Goal: Task Accomplishment & Management: Use online tool/utility

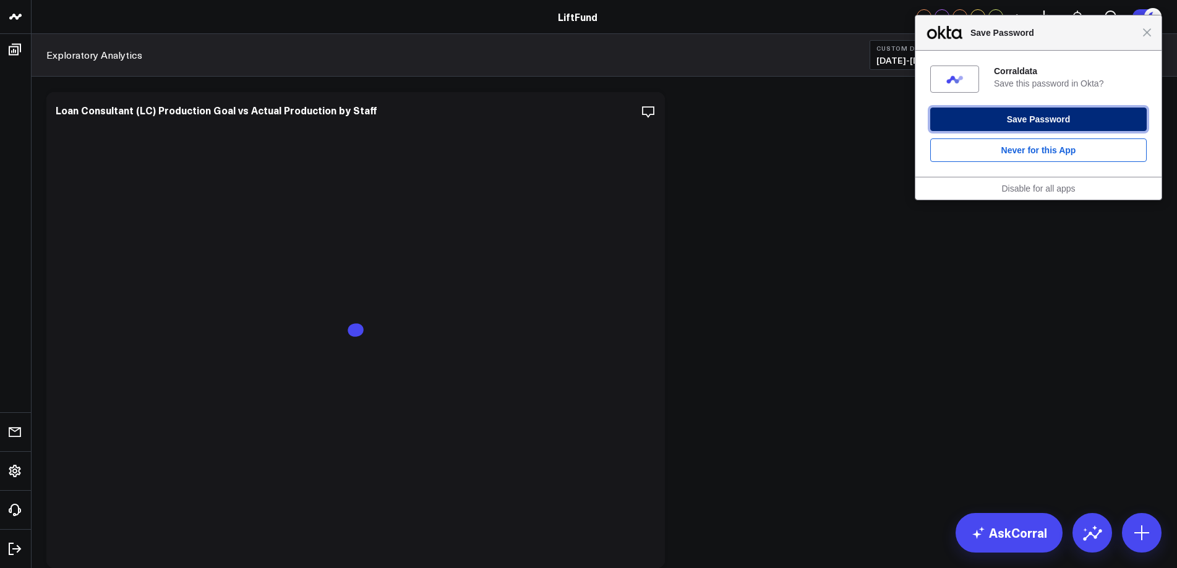
click at [1048, 119] on button "Save Password" at bounding box center [1038, 119] width 216 height 23
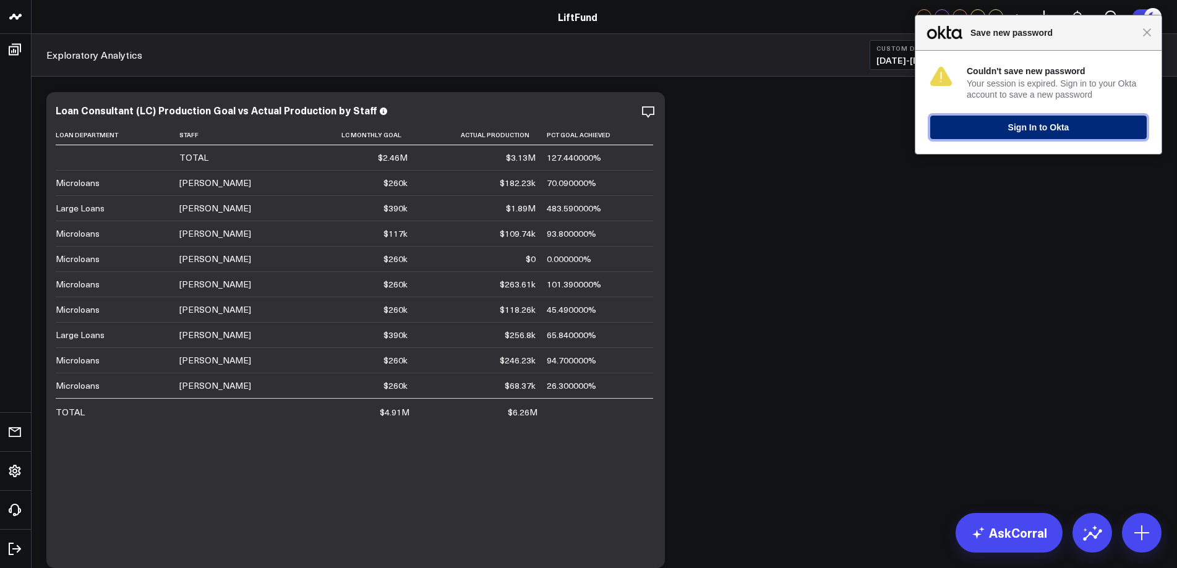
click at [1024, 129] on button "Sign In to Okta" at bounding box center [1038, 127] width 216 height 23
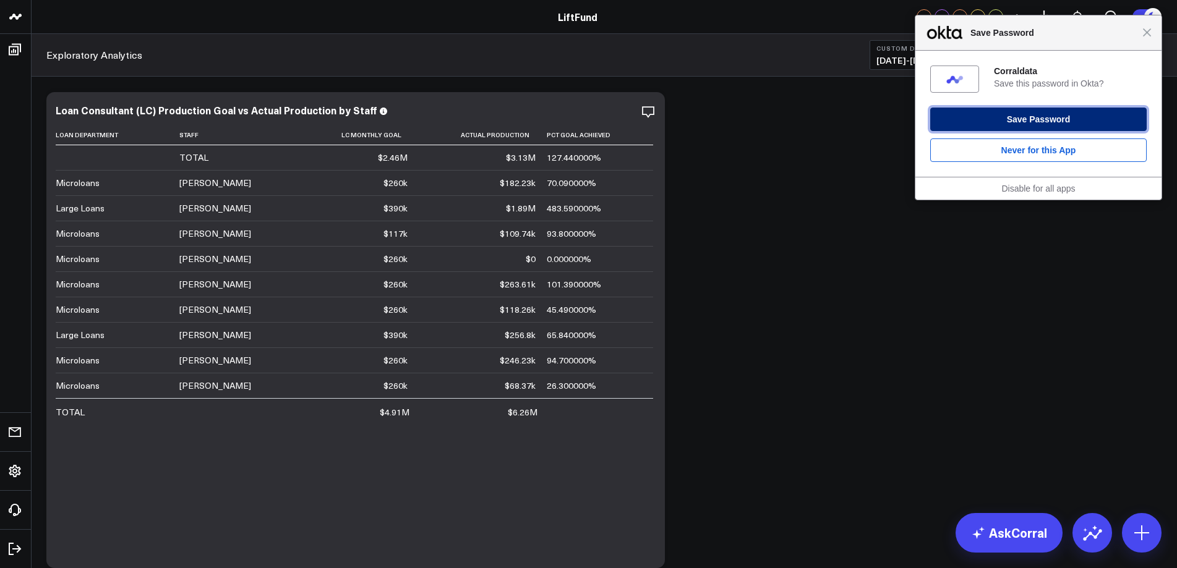
click at [1022, 119] on button "Save Password" at bounding box center [1038, 119] width 216 height 23
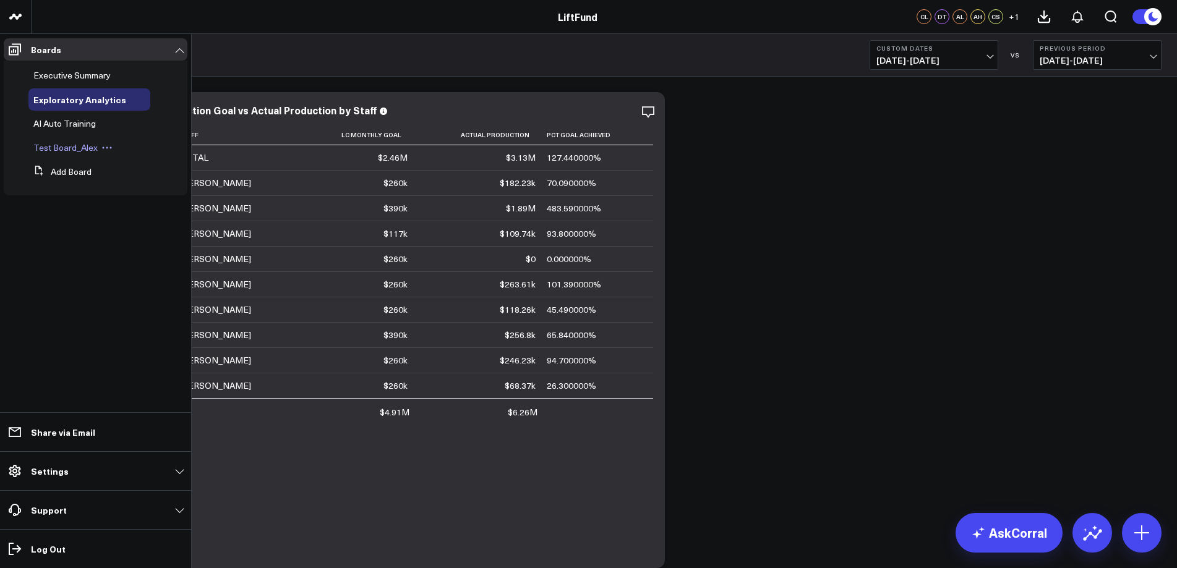
click at [70, 150] on span "Test Board_Alex" at bounding box center [65, 148] width 64 height 12
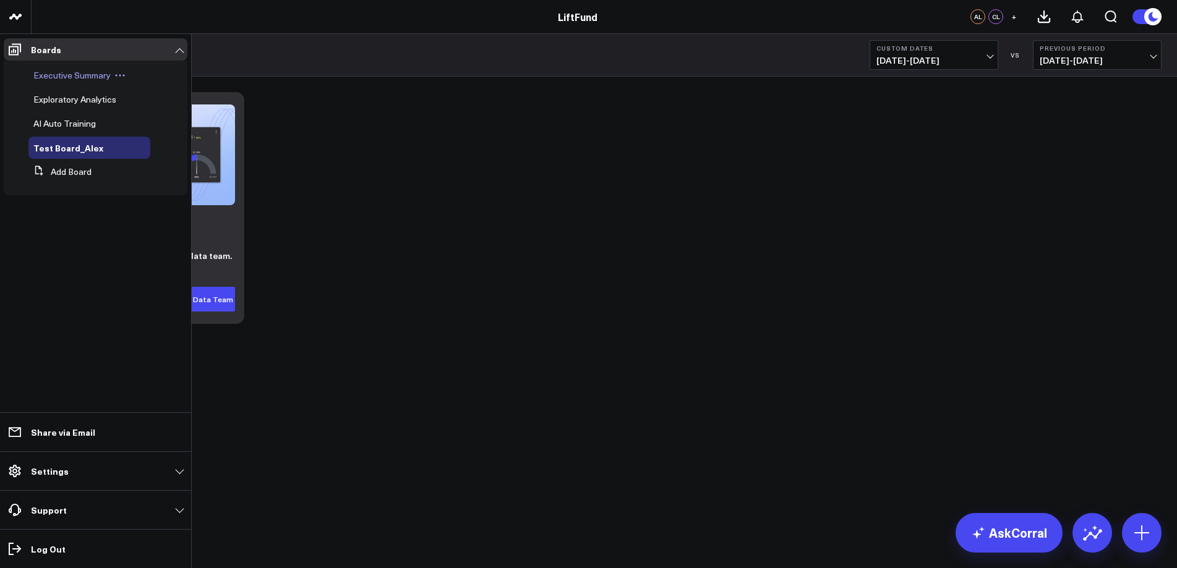
click at [80, 77] on span "Executive Summary" at bounding box center [71, 75] width 77 height 12
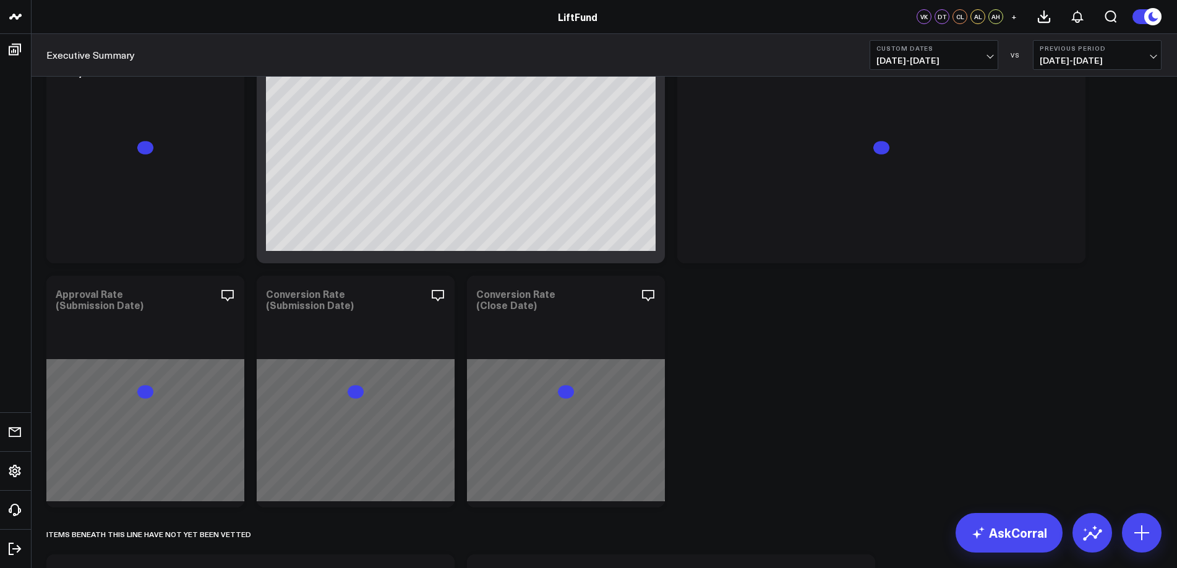
scroll to position [722, 0]
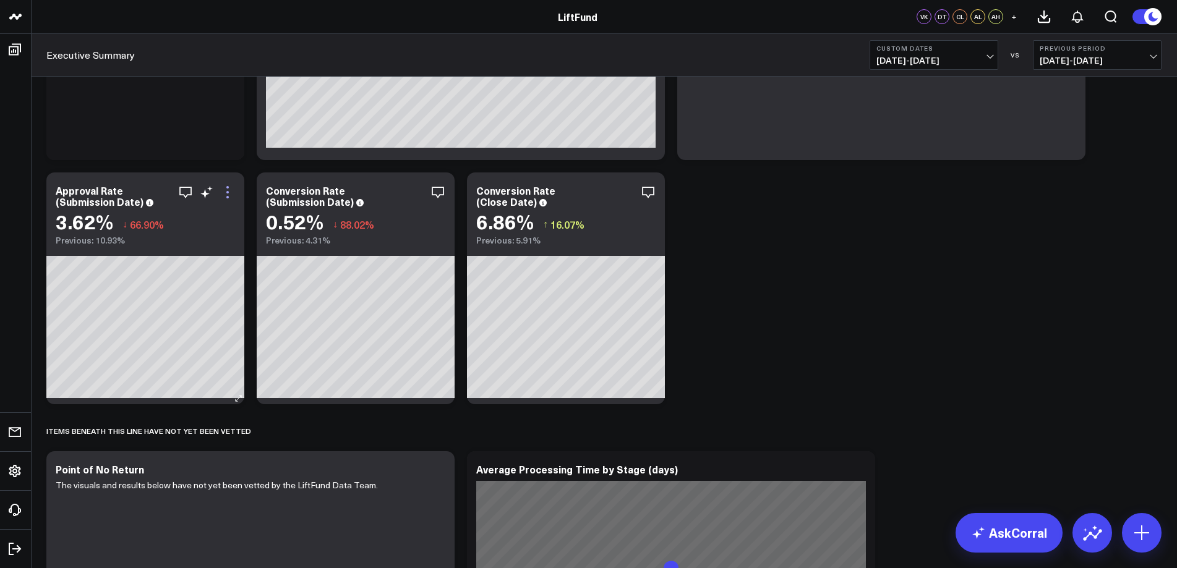
click at [229, 196] on icon at bounding box center [227, 192] width 15 height 15
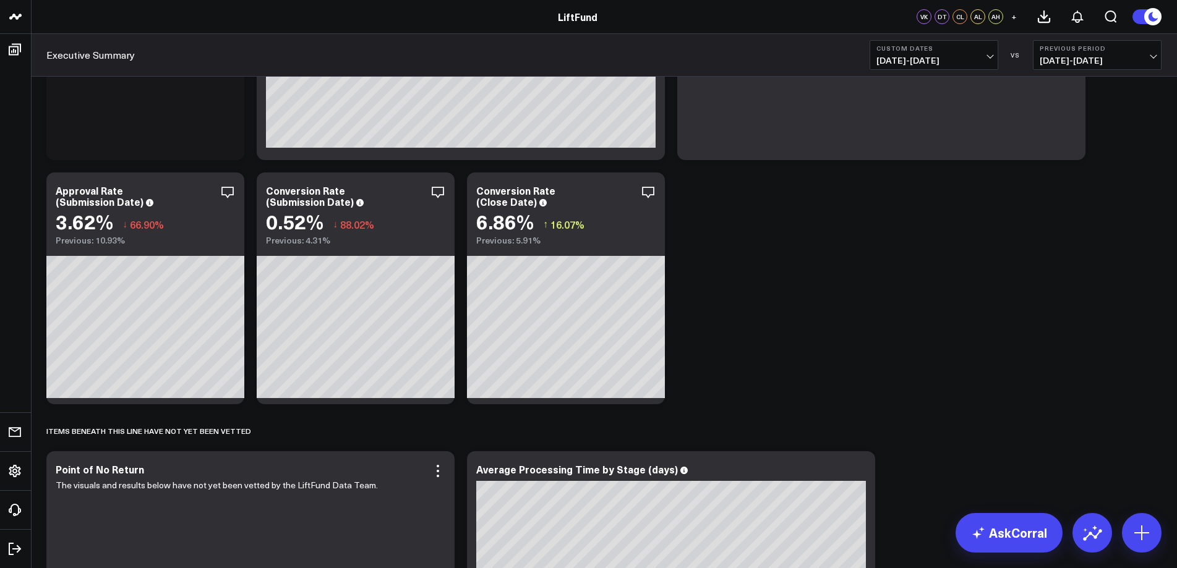
scroll to position [683, 0]
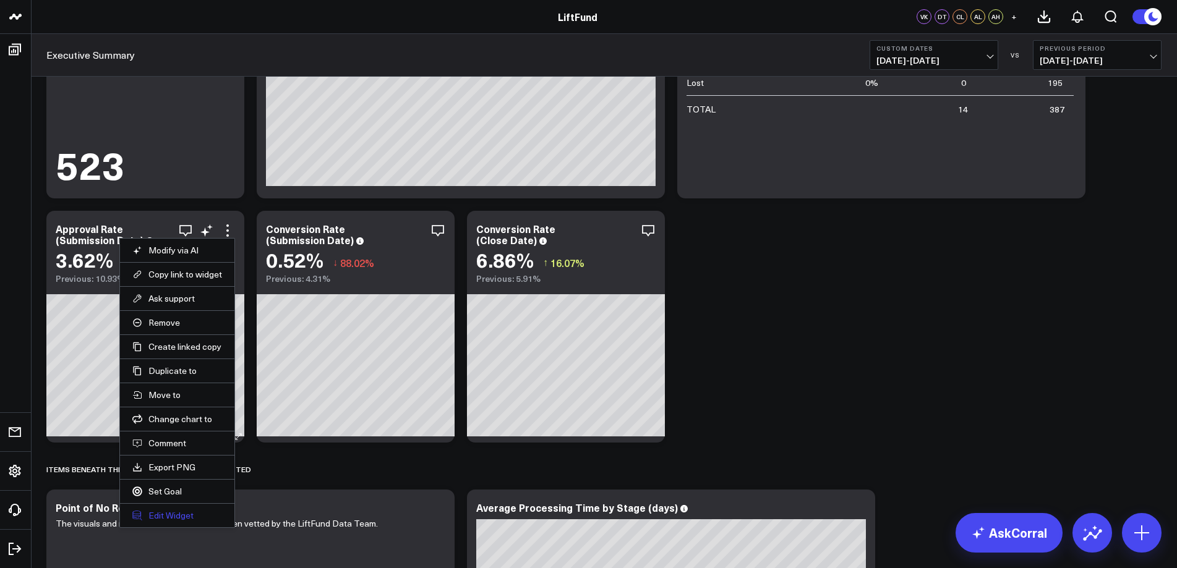
click at [183, 516] on button "Edit Widget" at bounding box center [177, 515] width 90 height 11
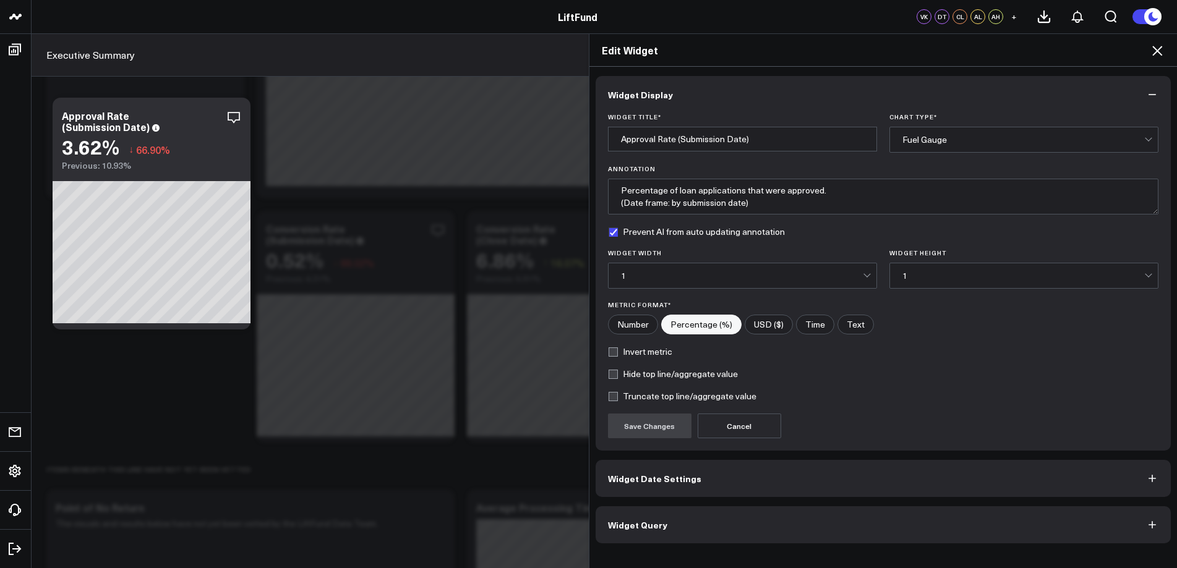
scroll to position [786, 0]
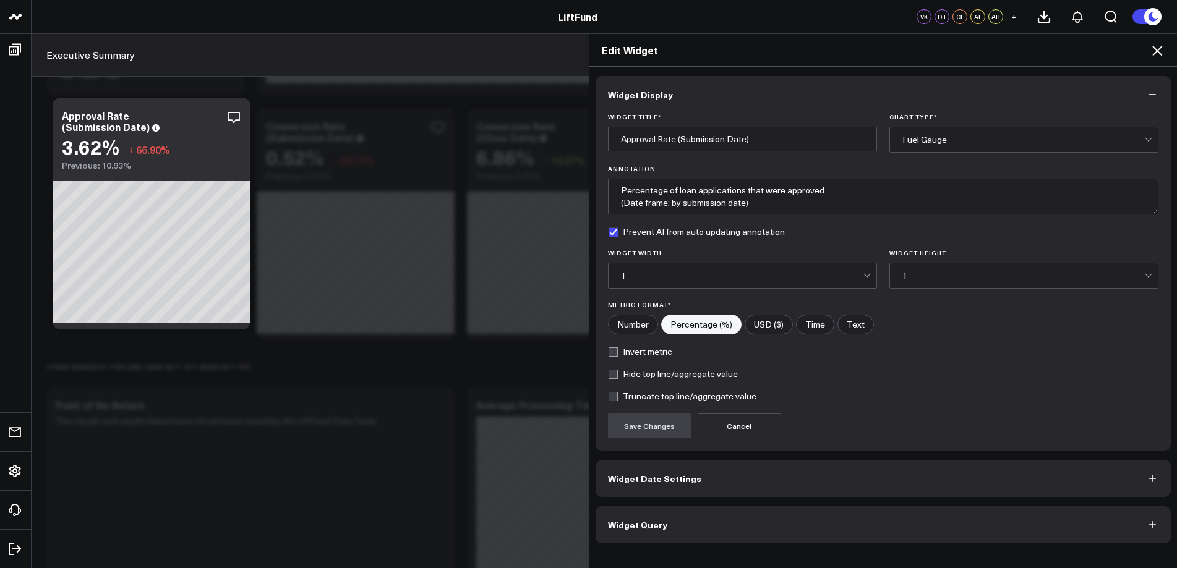
click at [659, 521] on button "Widget Query" at bounding box center [884, 524] width 576 height 37
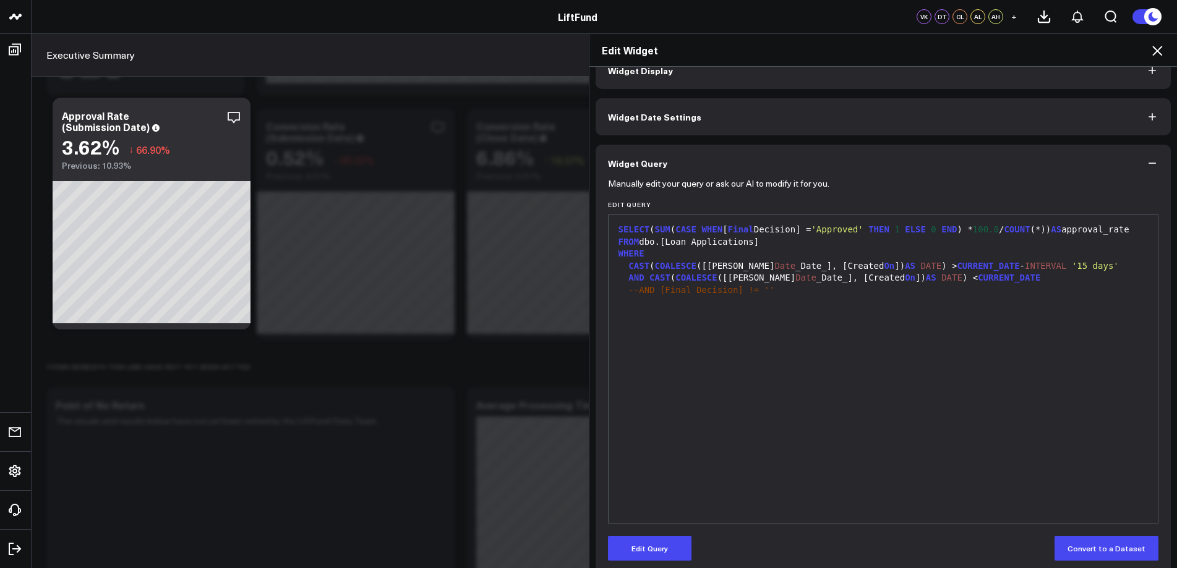
scroll to position [38, 0]
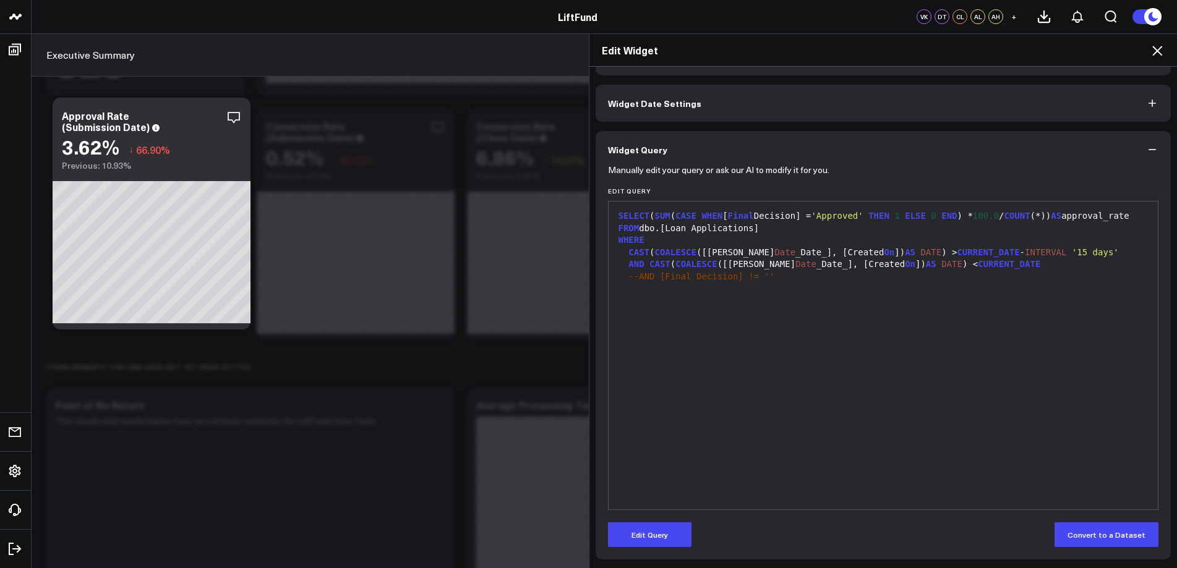
click at [1158, 49] on icon at bounding box center [1157, 51] width 10 height 10
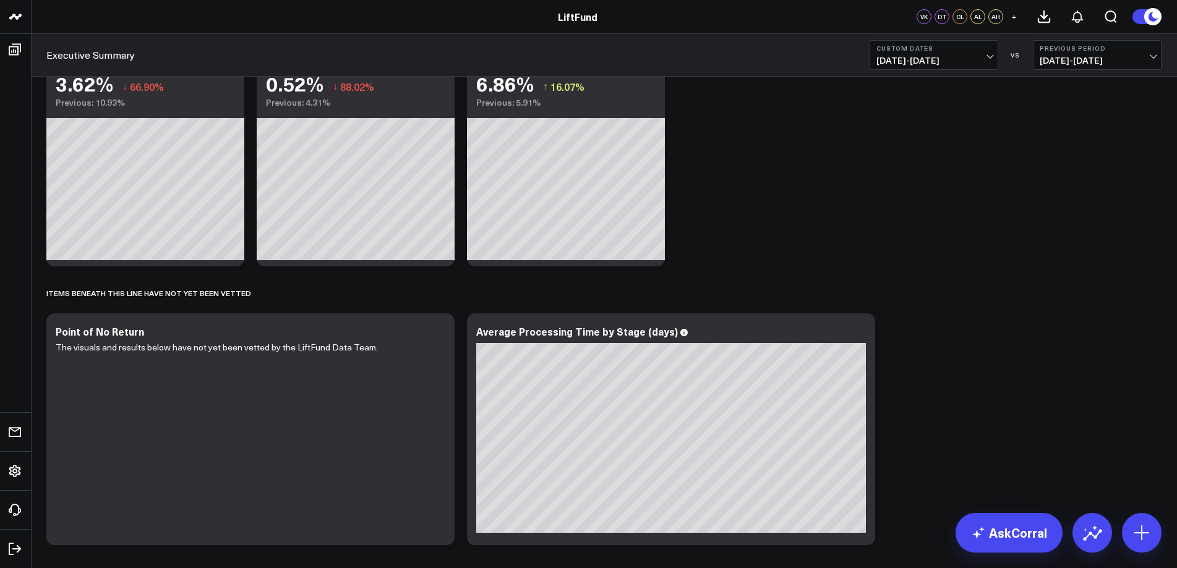
scroll to position [889, 0]
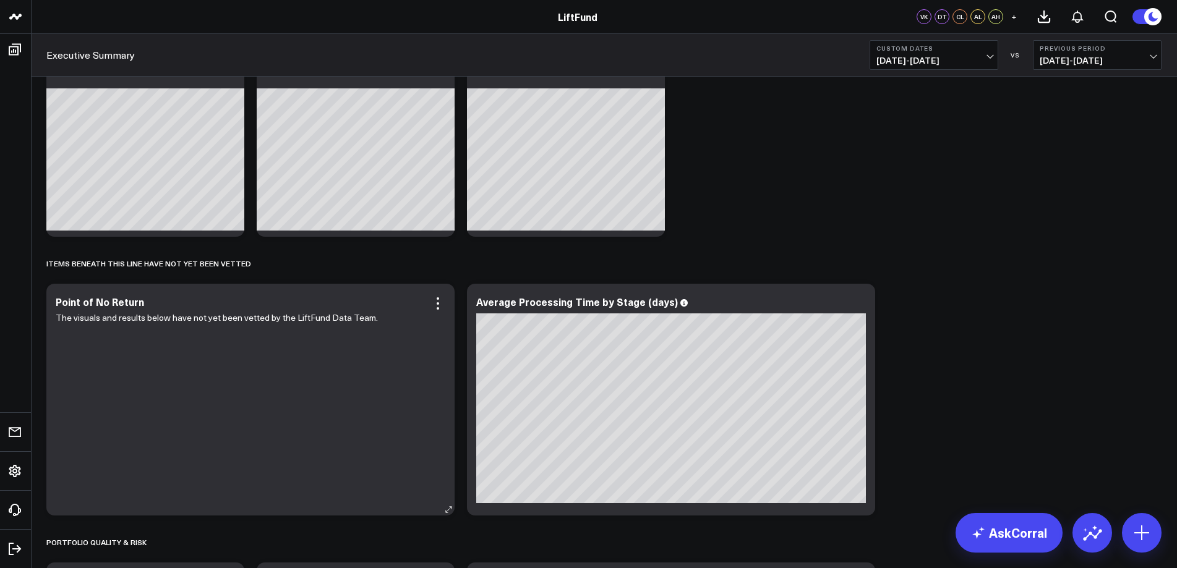
click at [310, 340] on div "The visuals and results below have not yet been vetted by the LiftFund Data Tea…" at bounding box center [251, 406] width 390 height 193
click at [437, 304] on icon at bounding box center [438, 303] width 2 height 2
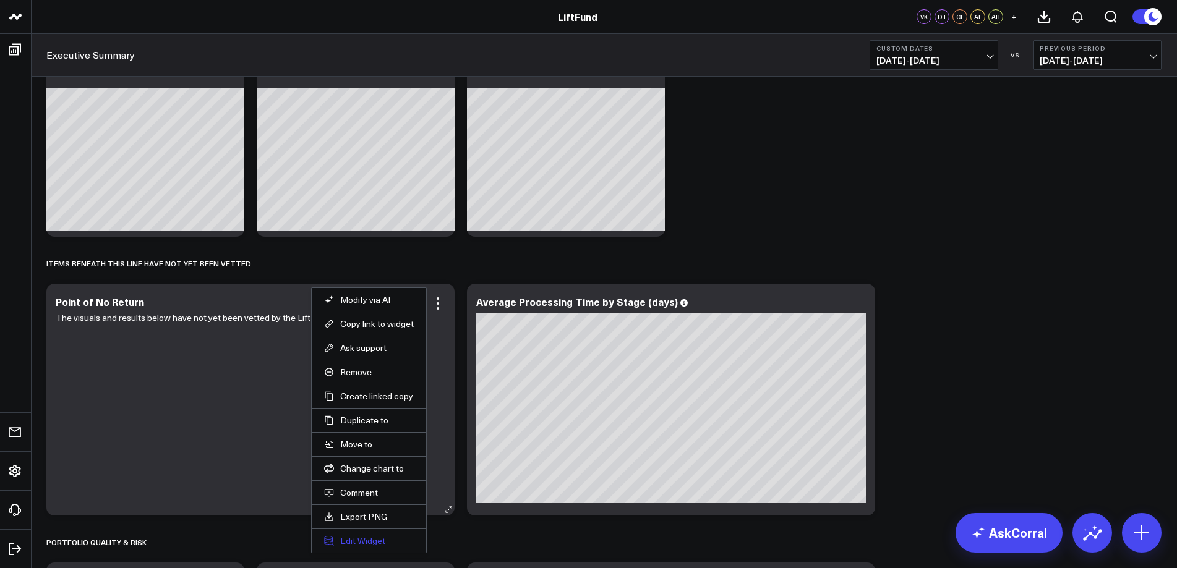
click at [359, 538] on button "Edit Widget" at bounding box center [369, 541] width 90 height 11
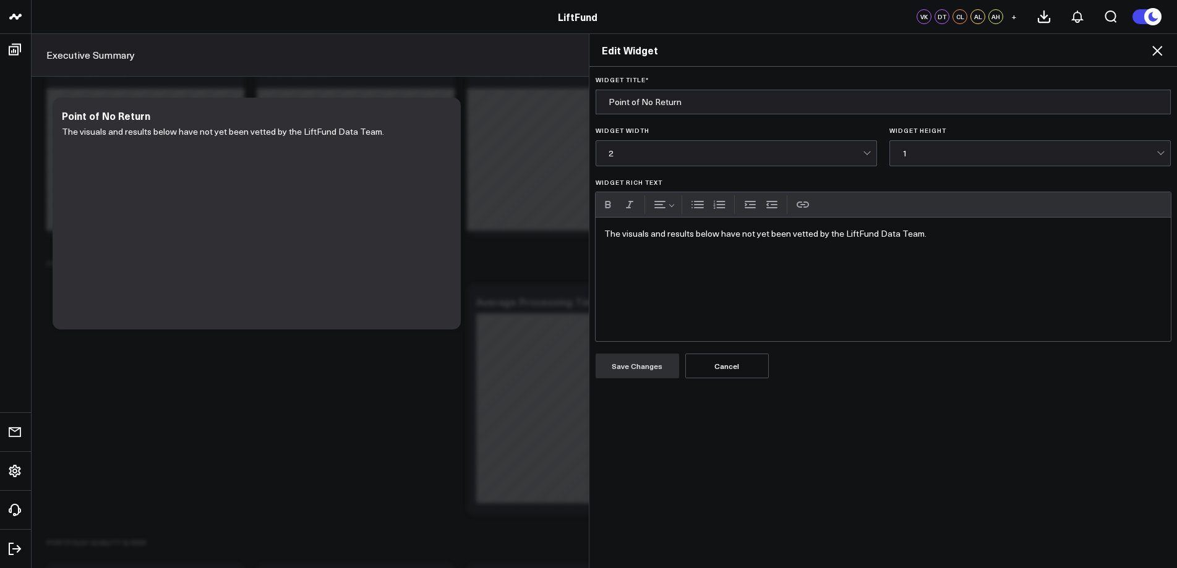
click at [1079, 257] on div "The visuals and results below have not yet been vetted by the LiftFund Data Tea…" at bounding box center [884, 280] width 576 height 124
click at [1164, 47] on icon at bounding box center [1157, 50] width 15 height 15
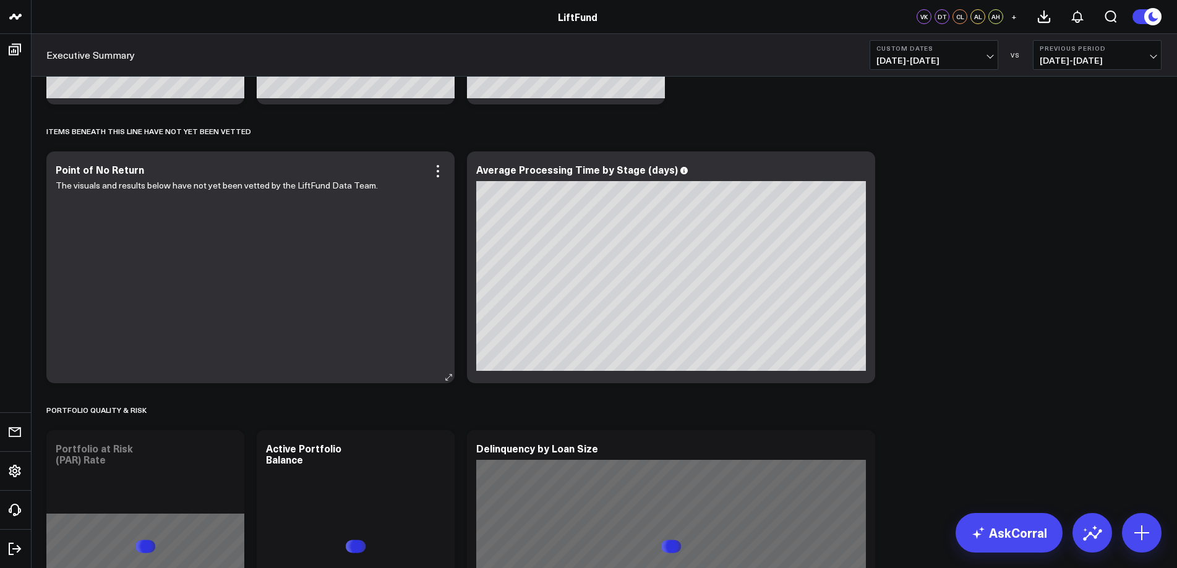
scroll to position [993, 0]
